Goal: Task Accomplishment & Management: Manage account settings

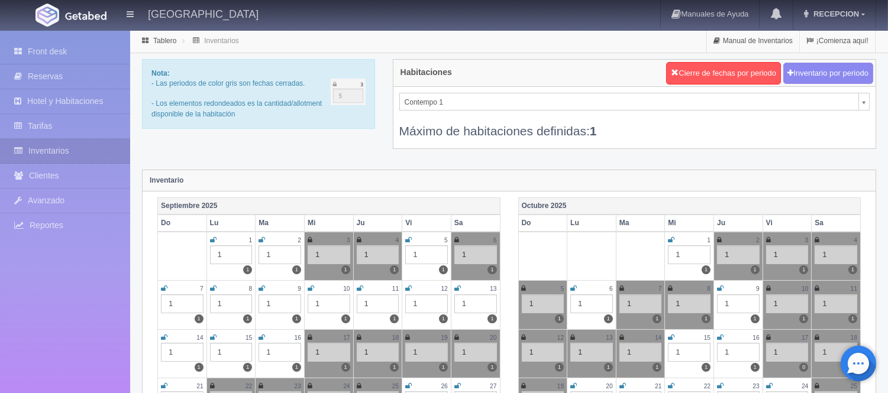
click at [432, 91] on div "Contempo 1 [PERSON_NAME]/ INCLUYE 2 MASAJES RELAJANTES Regency Alhambra/ INCLUY…" at bounding box center [634, 118] width 482 height 62
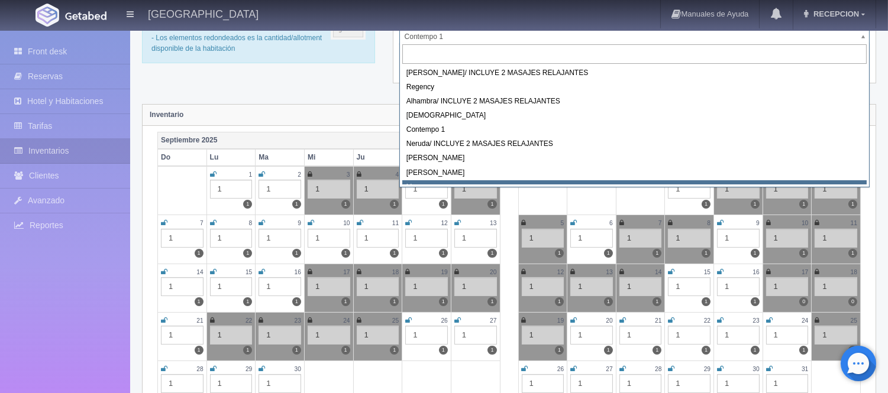
scroll to position [5, 0]
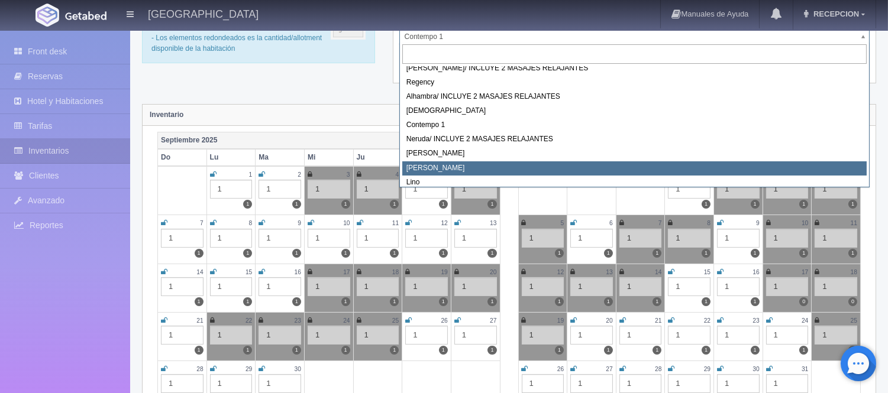
select select "724"
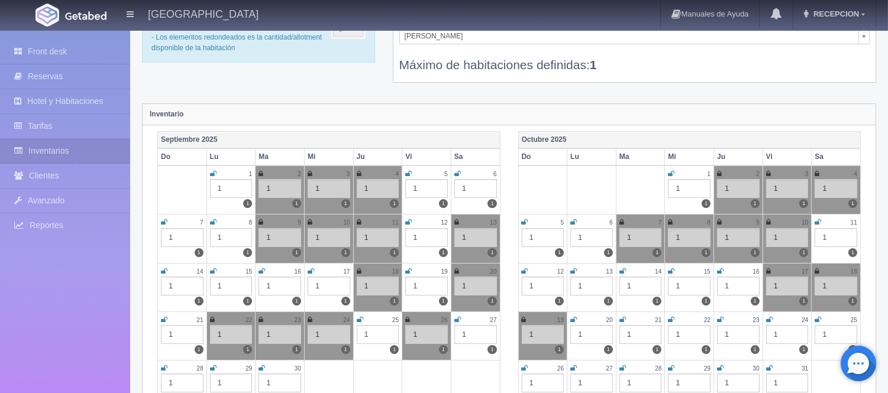
scroll to position [66, 0]
click at [406, 269] on icon at bounding box center [408, 272] width 7 height 7
